Goal: Check status: Check status

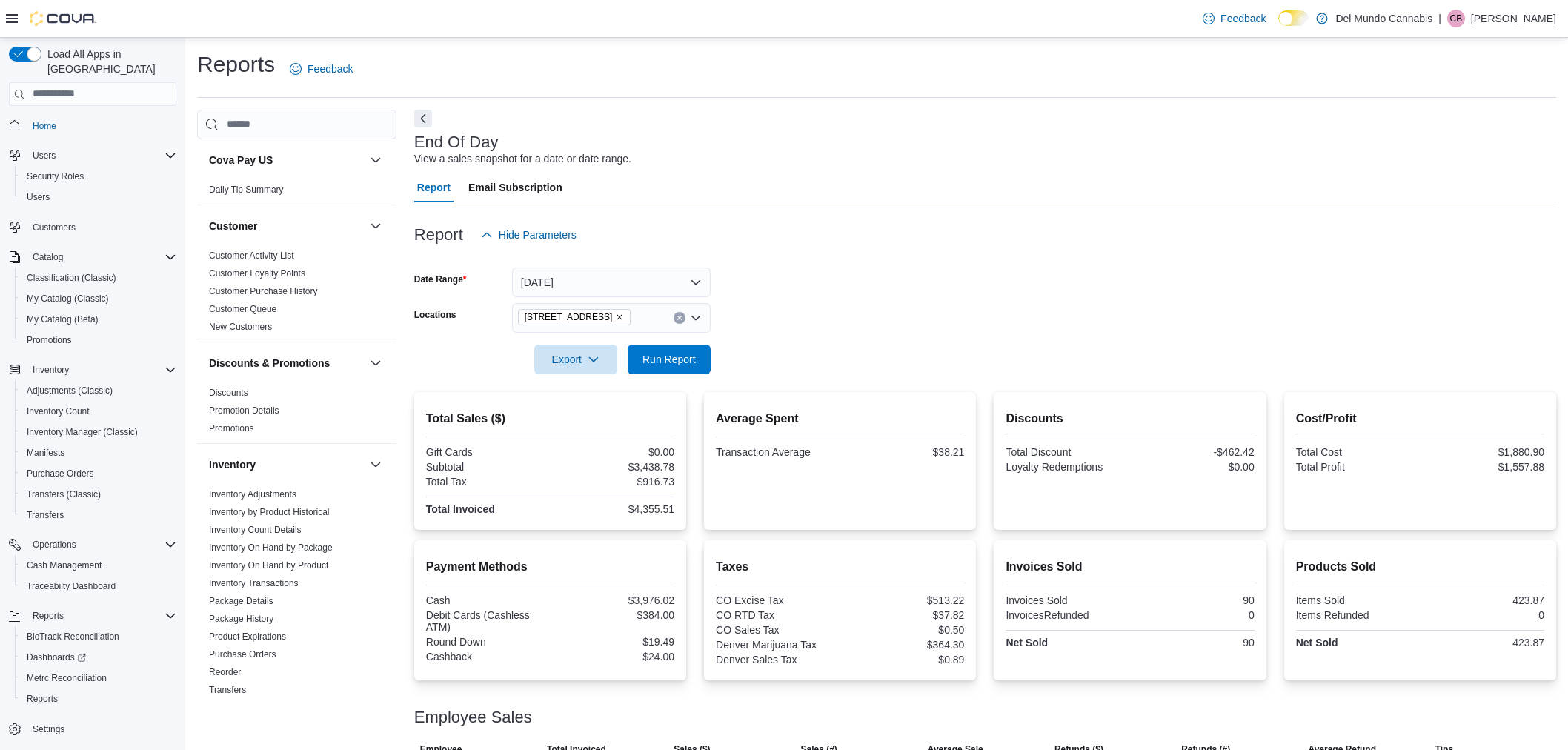
scroll to position [114, 0]
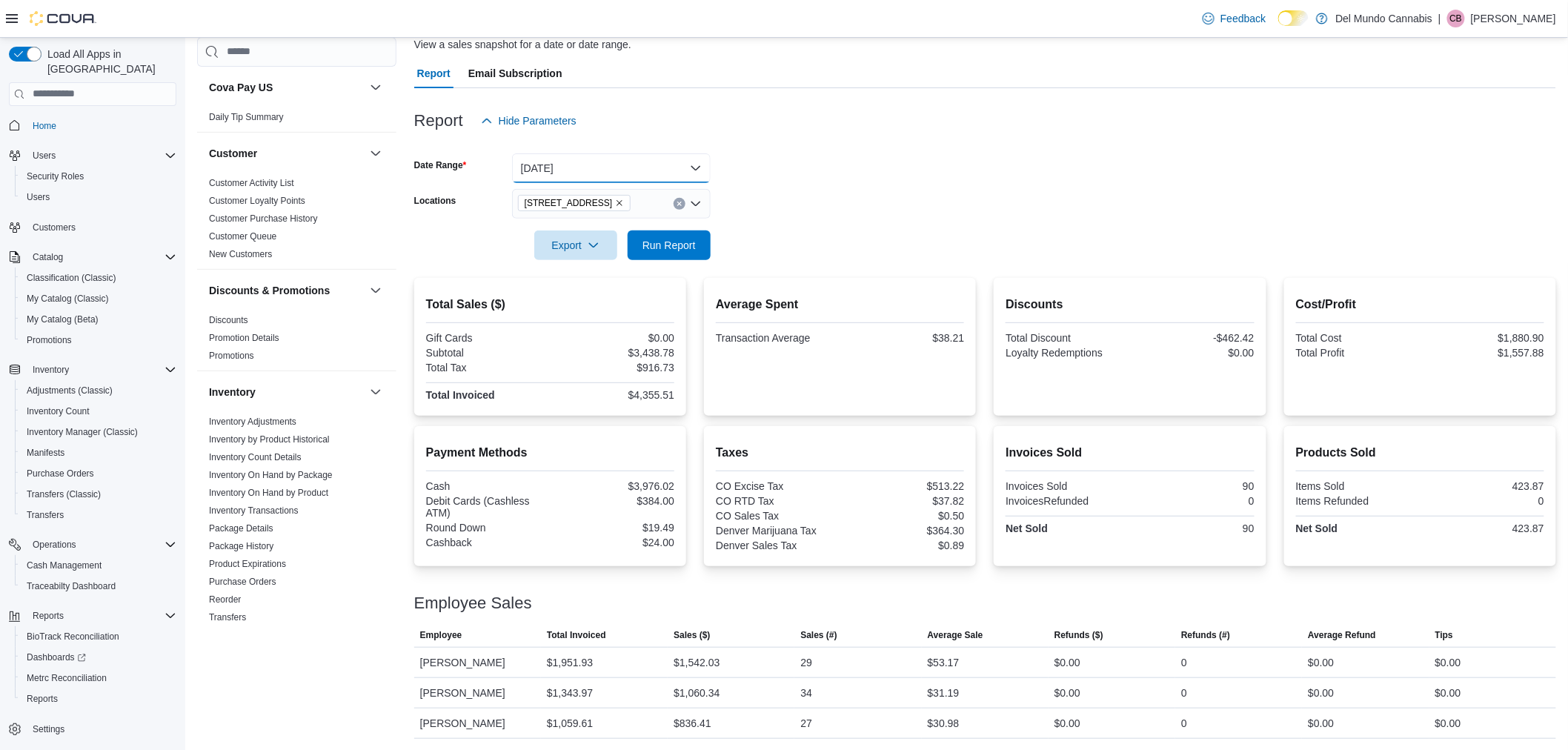
click at [582, 165] on button "[DATE]" at bounding box center [612, 168] width 199 height 29
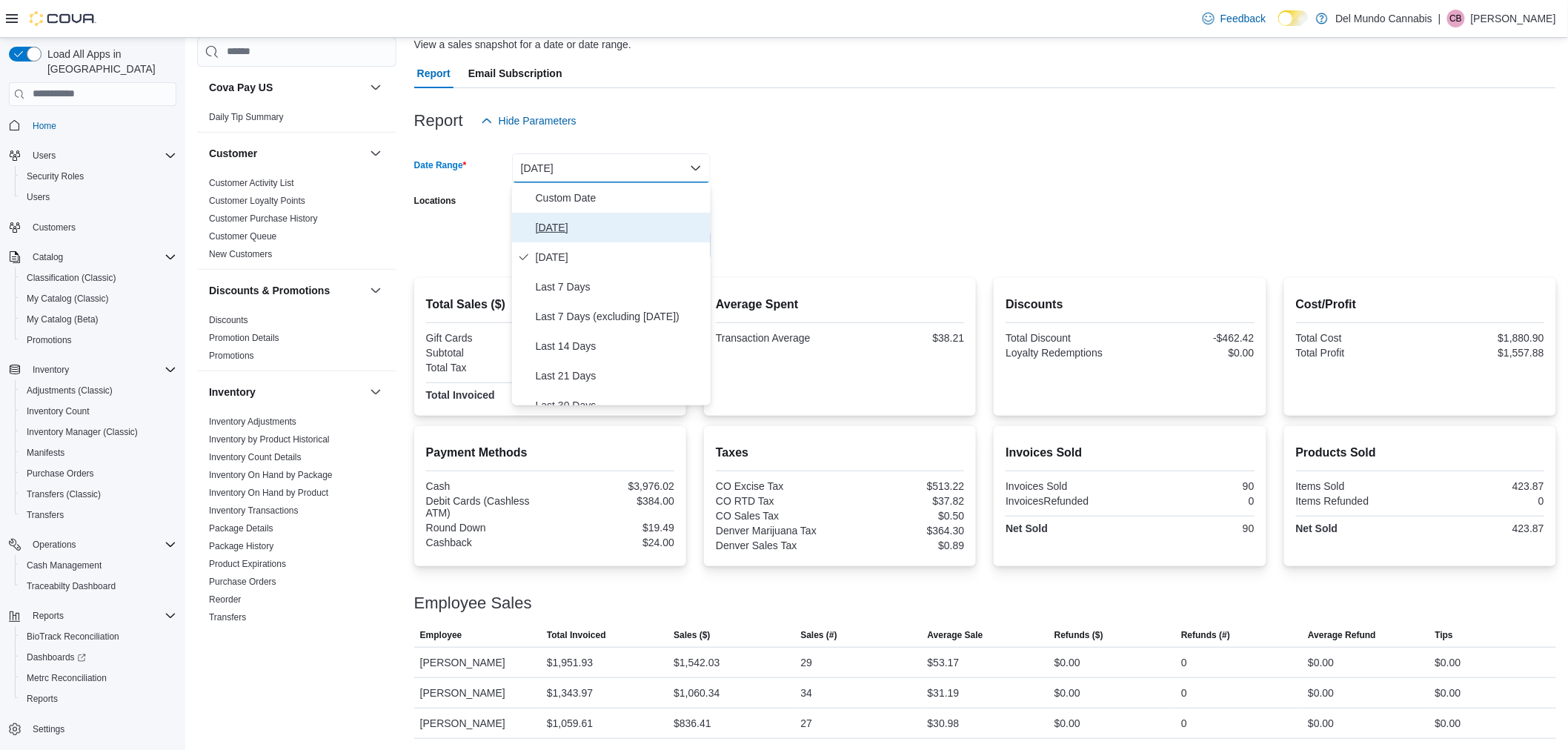
click at [570, 225] on span "[DATE]" at bounding box center [620, 227] width 169 height 18
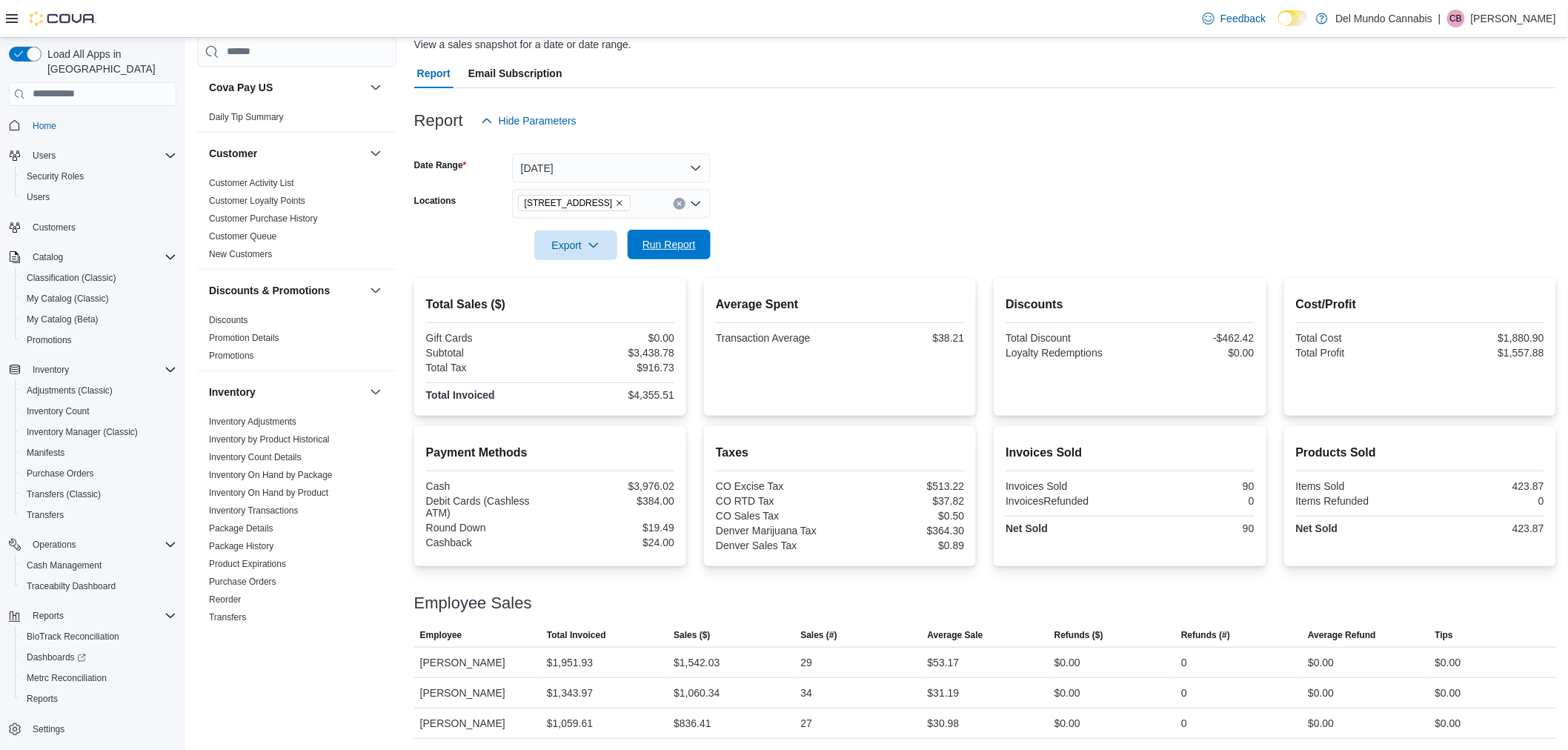
click at [654, 253] on span "Run Report" at bounding box center [669, 244] width 65 height 29
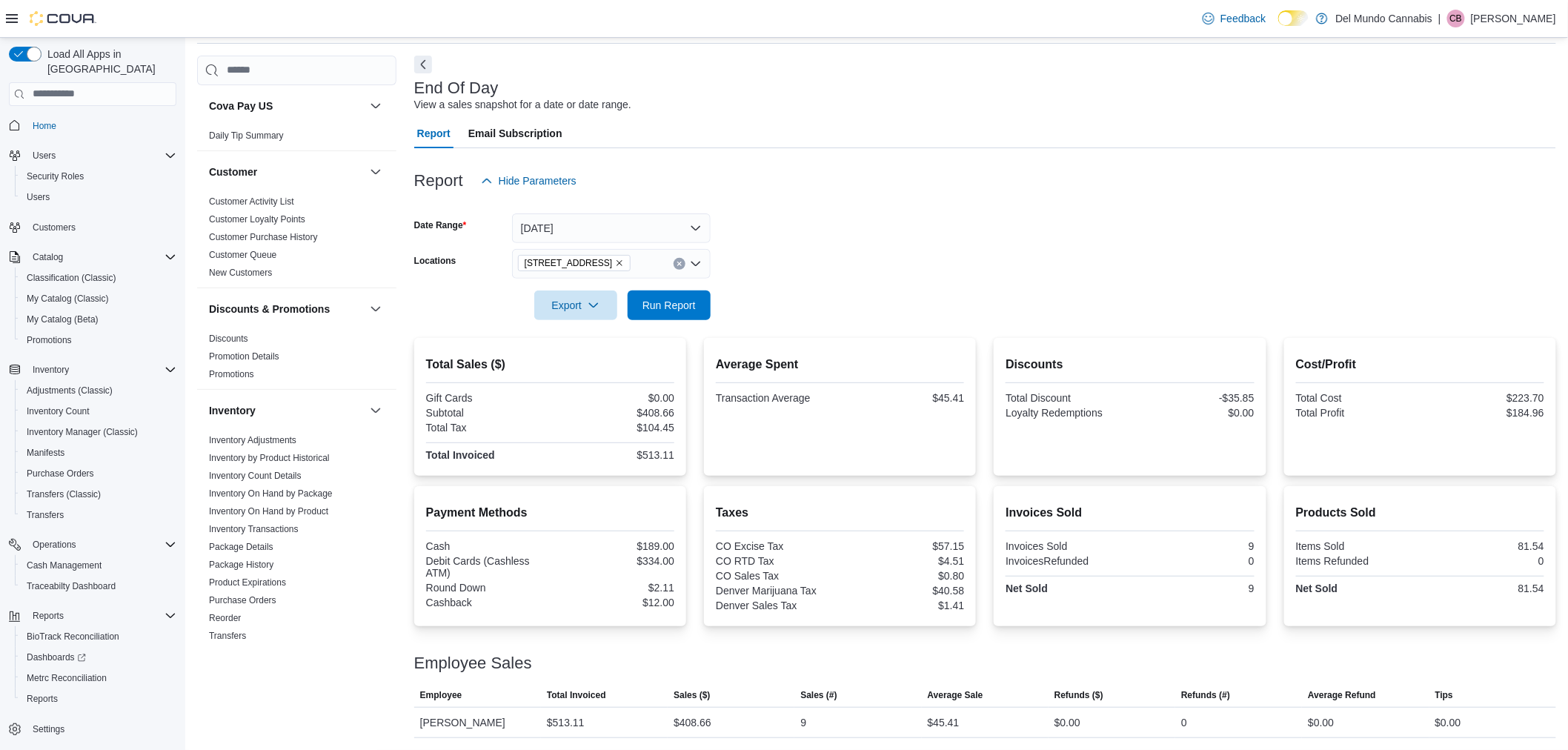
scroll to position [53, 0]
click at [615, 260] on icon "Remove 2394 S Broadway from selection in this group" at bounding box center [619, 263] width 9 height 9
click at [594, 328] on span "[STREET_ADDRESS]" at bounding box center [595, 331] width 103 height 15
click at [758, 311] on form "Date Range [DATE] Locations [STREET_ADDRESS] Selected. [STREET_ADDRESS] Press B…" at bounding box center [986, 258] width 1142 height 125
click at [695, 312] on span "Run Report" at bounding box center [669, 305] width 65 height 29
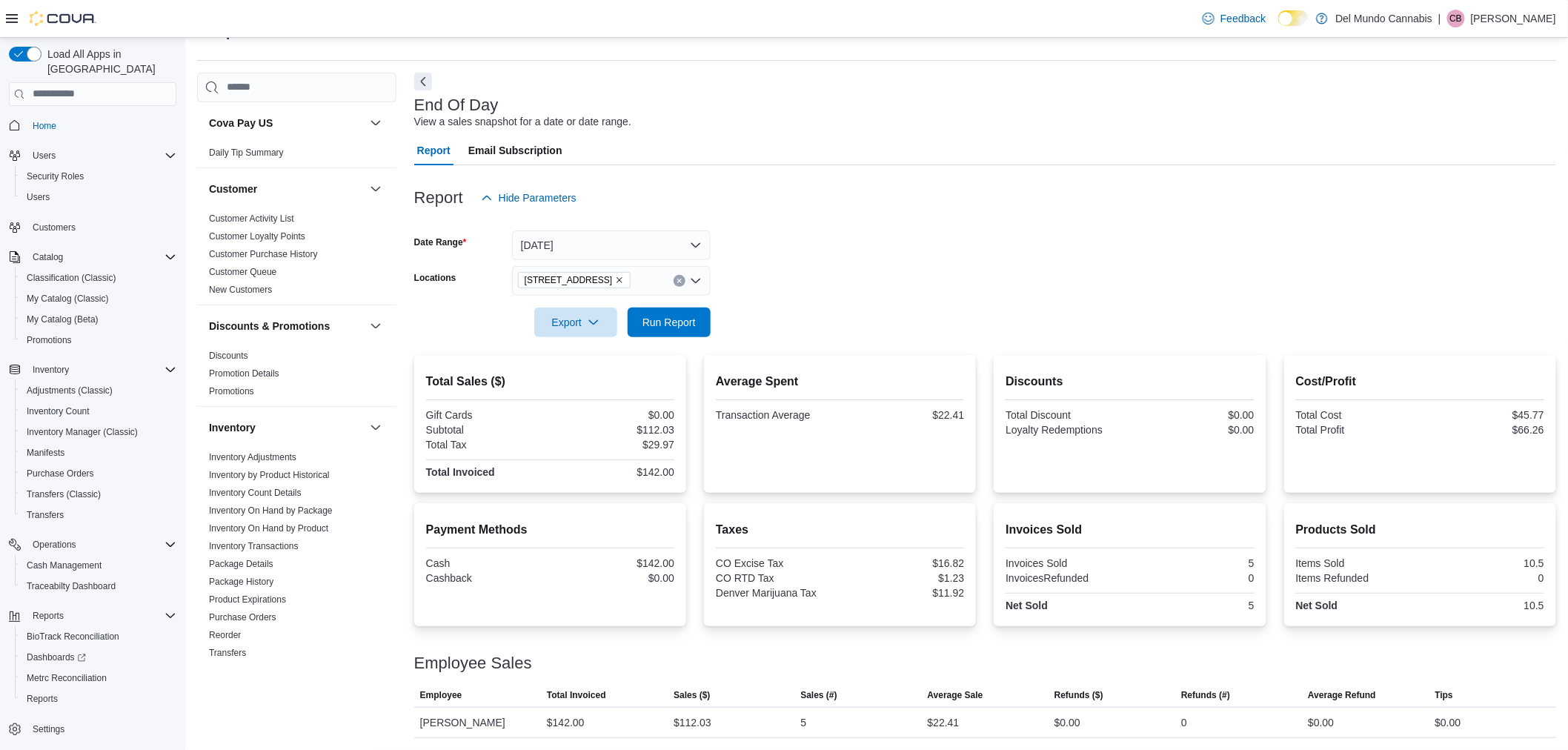
scroll to position [36, 0]
click at [615, 283] on icon "Remove 6302 E Colfax Ave from selection in this group" at bounding box center [619, 281] width 9 height 9
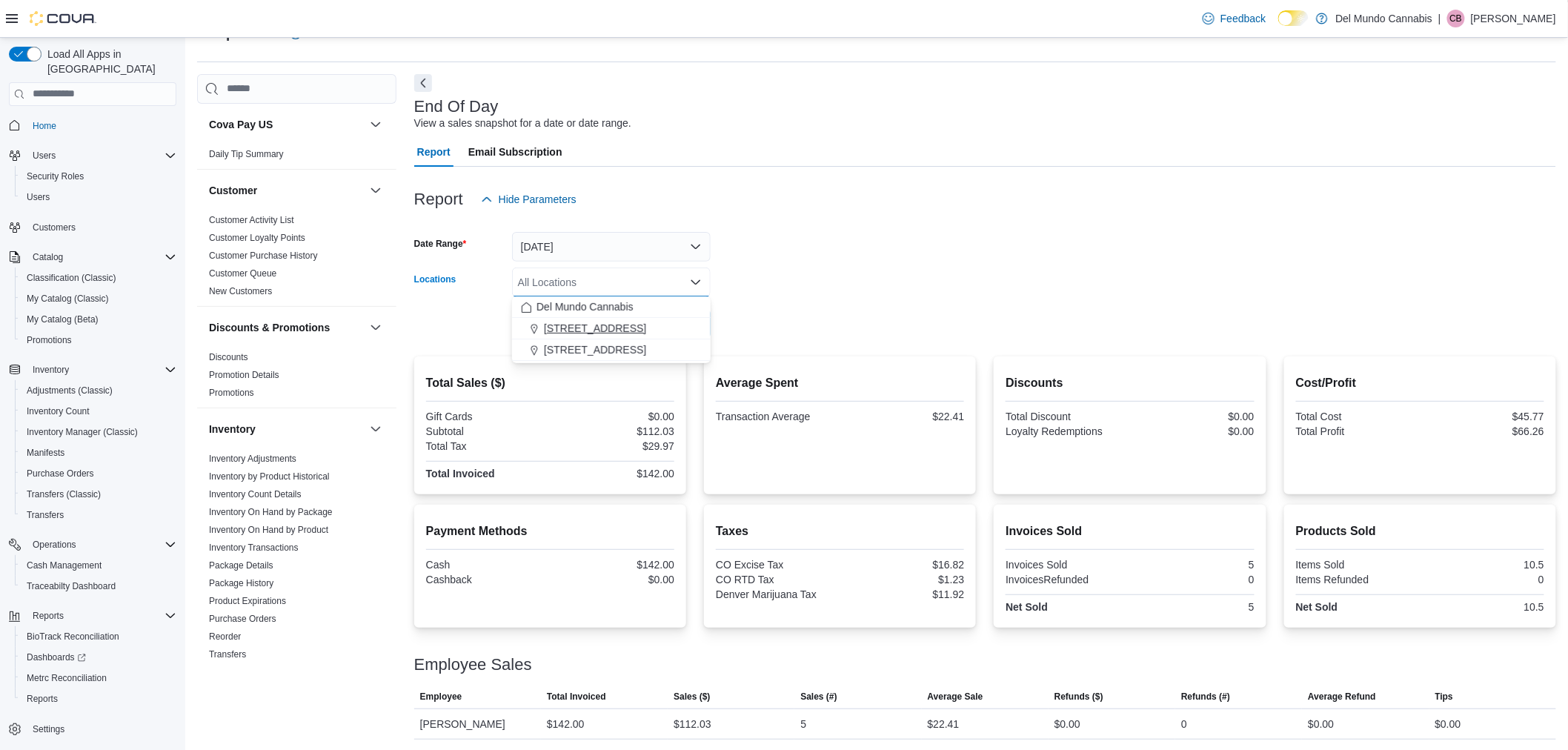
click at [598, 324] on span "[STREET_ADDRESS]" at bounding box center [595, 328] width 103 height 15
click at [790, 317] on form "Date Range [DATE] Locations [STREET_ADDRESS] Selected. [STREET_ADDRESS]. Press …" at bounding box center [986, 276] width 1142 height 125
click at [670, 318] on span "Run Report" at bounding box center [669, 323] width 53 height 15
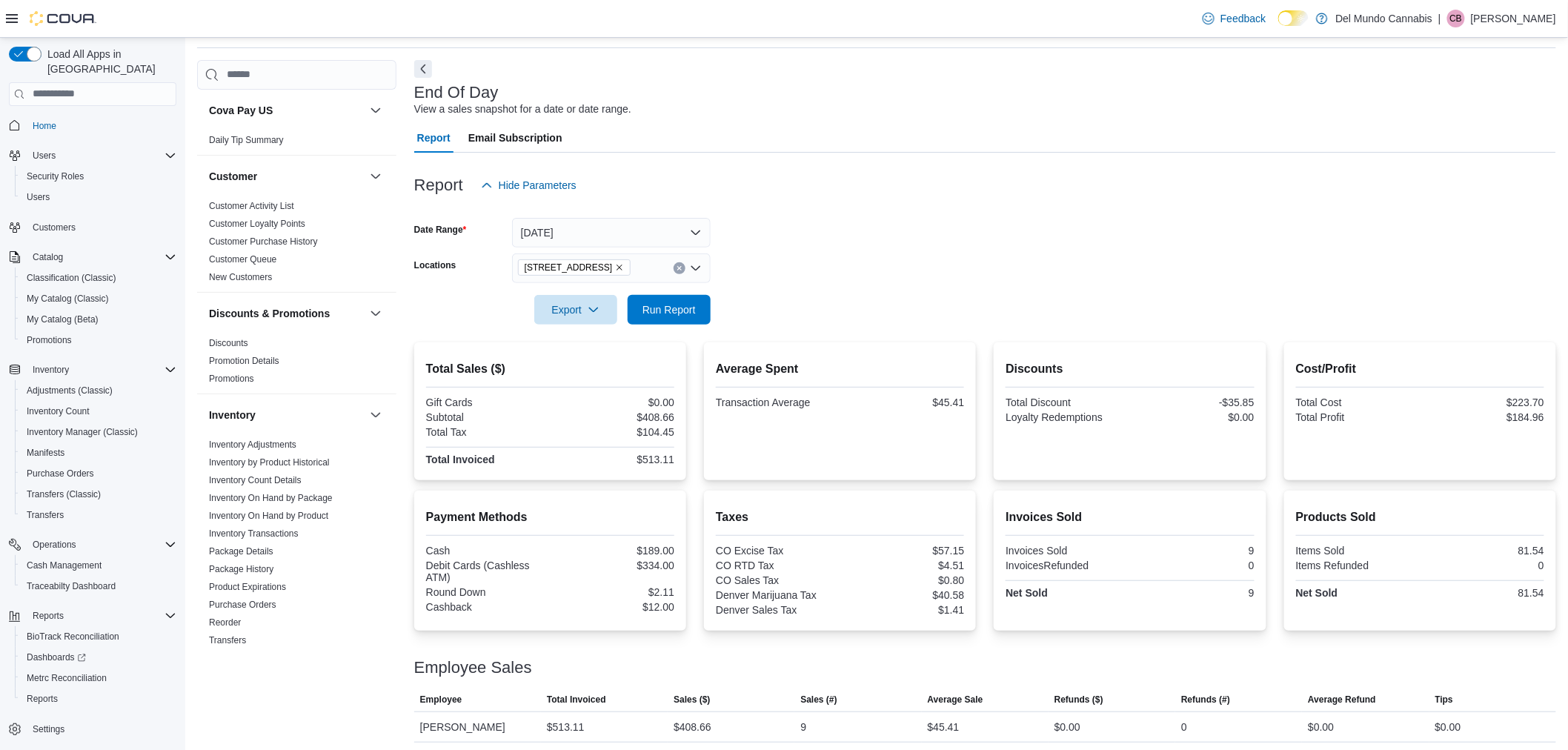
scroll to position [53, 0]
click at [677, 300] on span "Run Report" at bounding box center [669, 305] width 53 height 15
click at [611, 267] on span "[STREET_ADDRESS]" at bounding box center [574, 264] width 113 height 16
click at [595, 305] on span "[STREET_ADDRESS]" at bounding box center [595, 310] width 103 height 15
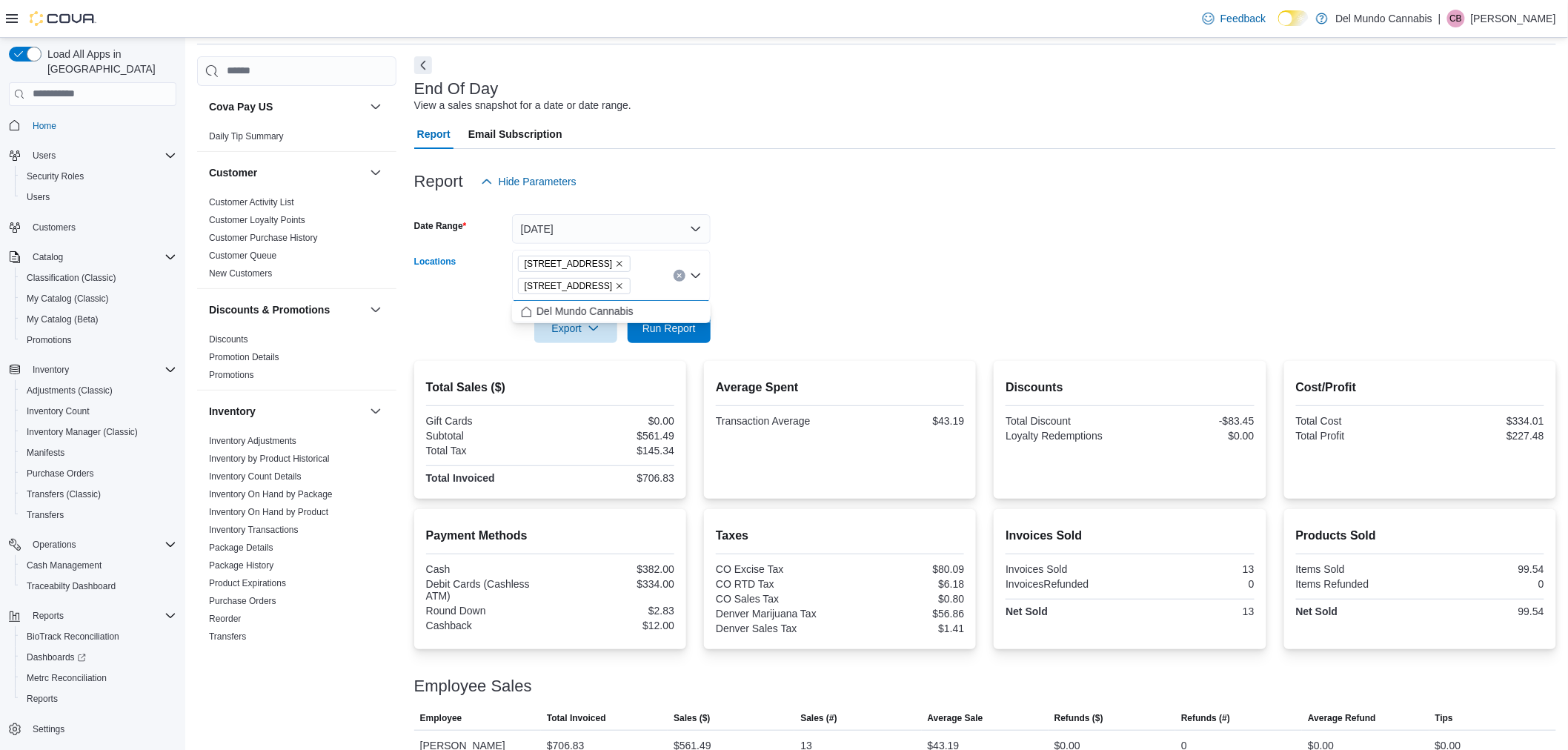
click at [792, 271] on form "Date Range [DATE] Locations [STREET_ADDRESS] Selected. [STREET_ADDRESS] Press B…" at bounding box center [986, 270] width 1142 height 147
click at [685, 322] on span "Run Report" at bounding box center [669, 327] width 53 height 15
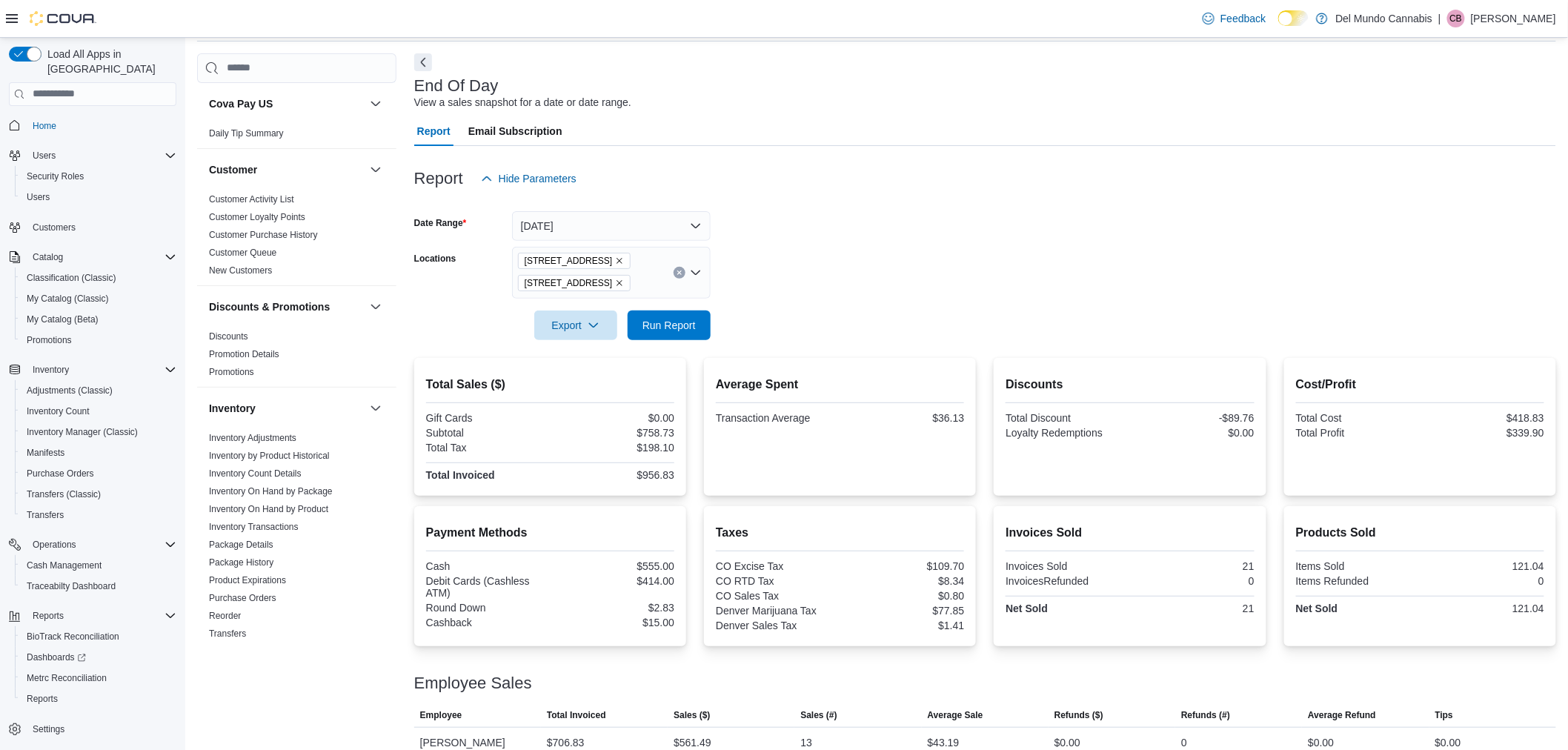
scroll to position [106, 0]
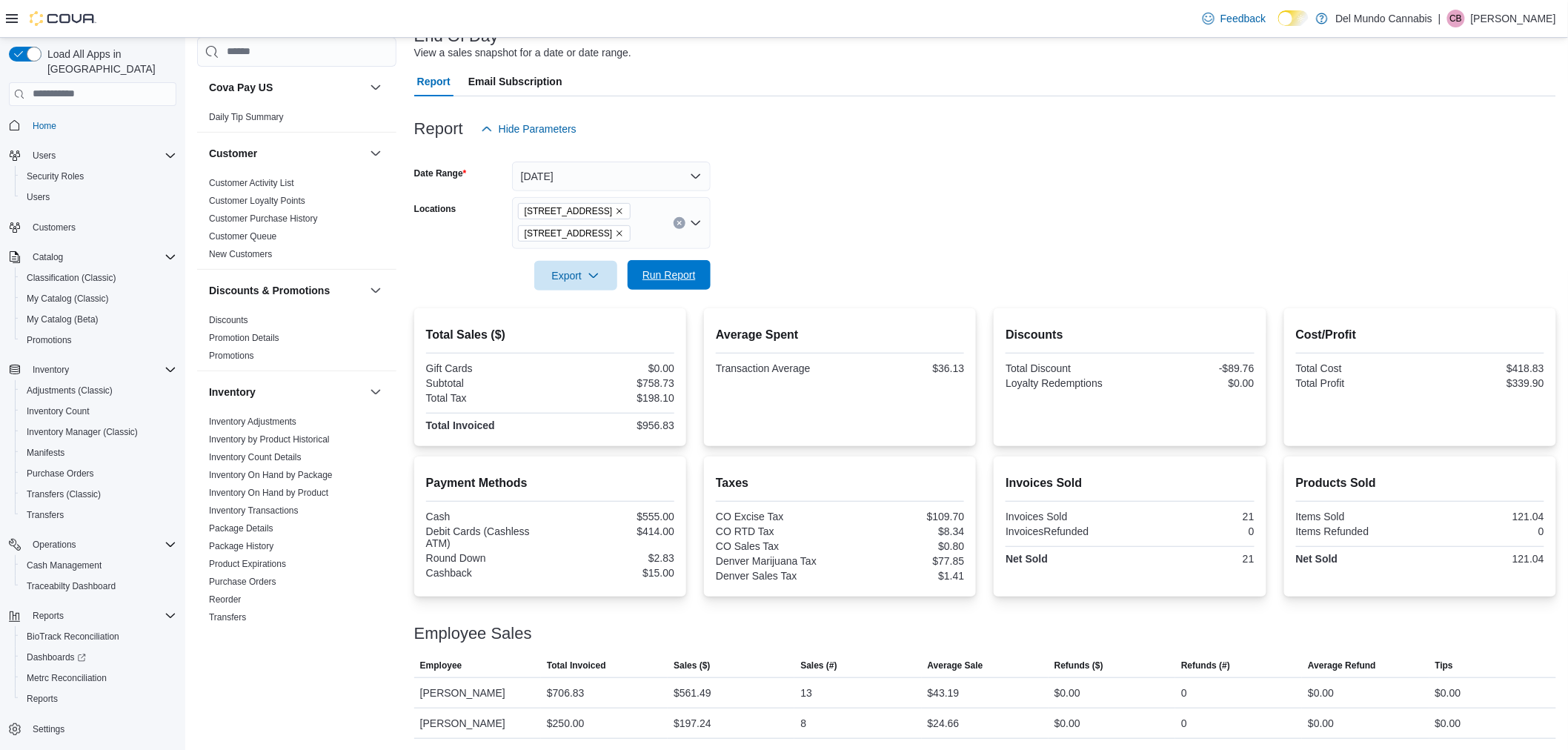
click at [657, 269] on span "Run Report" at bounding box center [669, 274] width 53 height 15
click at [661, 277] on span "Run Report" at bounding box center [669, 274] width 53 height 15
click at [615, 210] on icon "Remove 2394 S Broadway from selection in this group" at bounding box center [619, 211] width 9 height 9
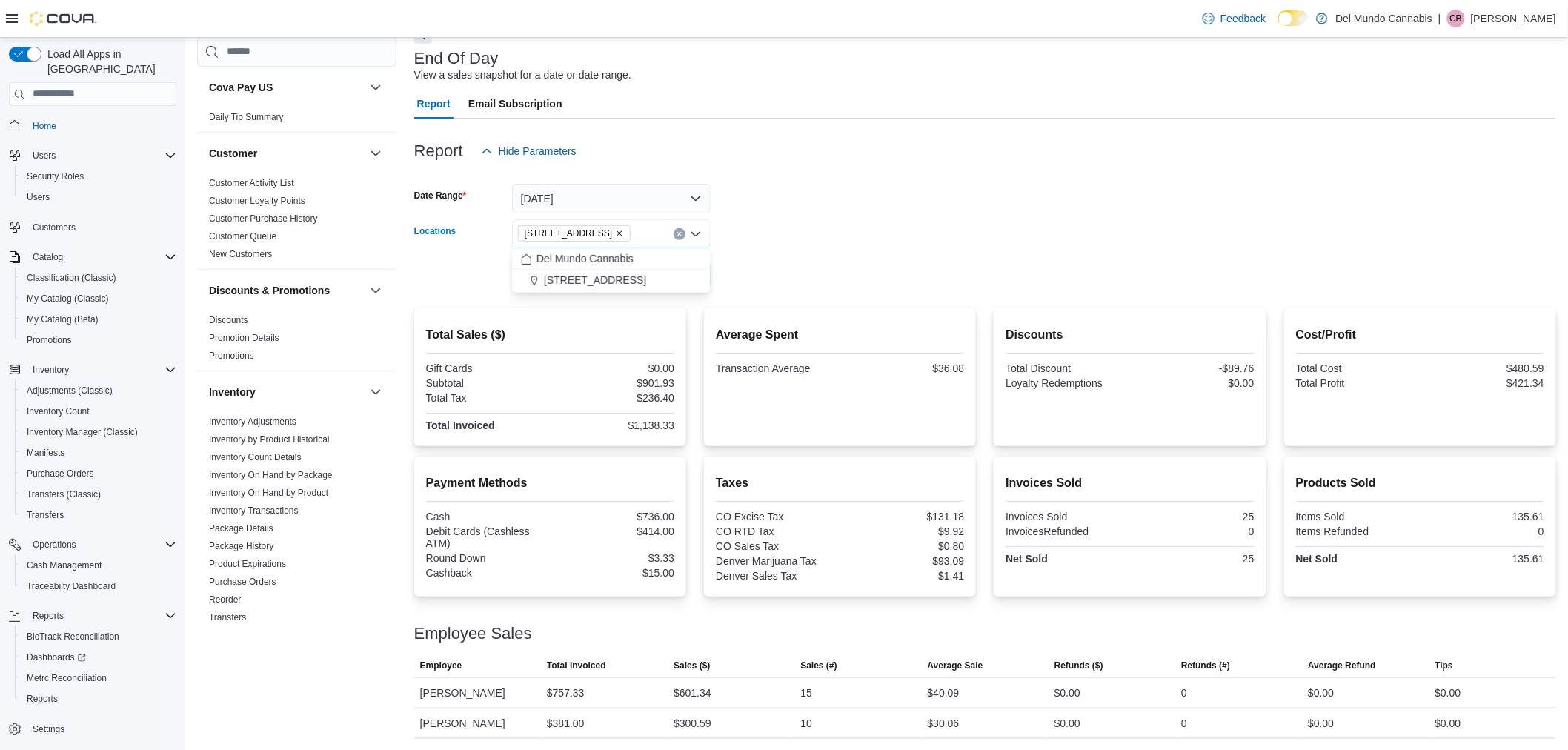
click at [615, 229] on icon "Remove 6302 E Colfax Ave from selection in this group" at bounding box center [619, 233] width 9 height 9
click at [810, 244] on form "Date Range [DATE] Locations All Locations Export Run Report" at bounding box center [986, 228] width 1142 height 125
click at [671, 274] on span "Run Report" at bounding box center [669, 275] width 53 height 15
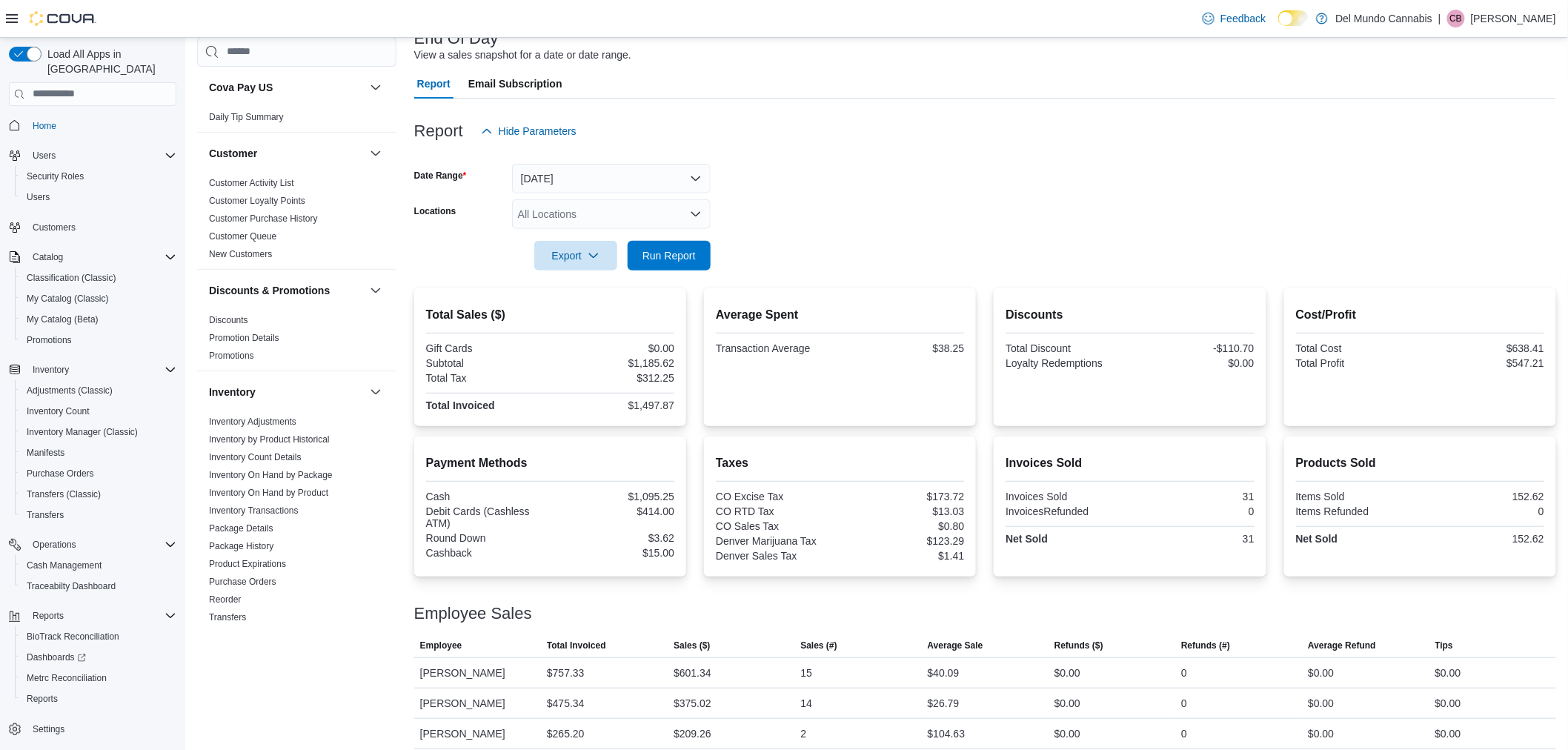
scroll to position [114, 0]
